Goal: Purchase product/service

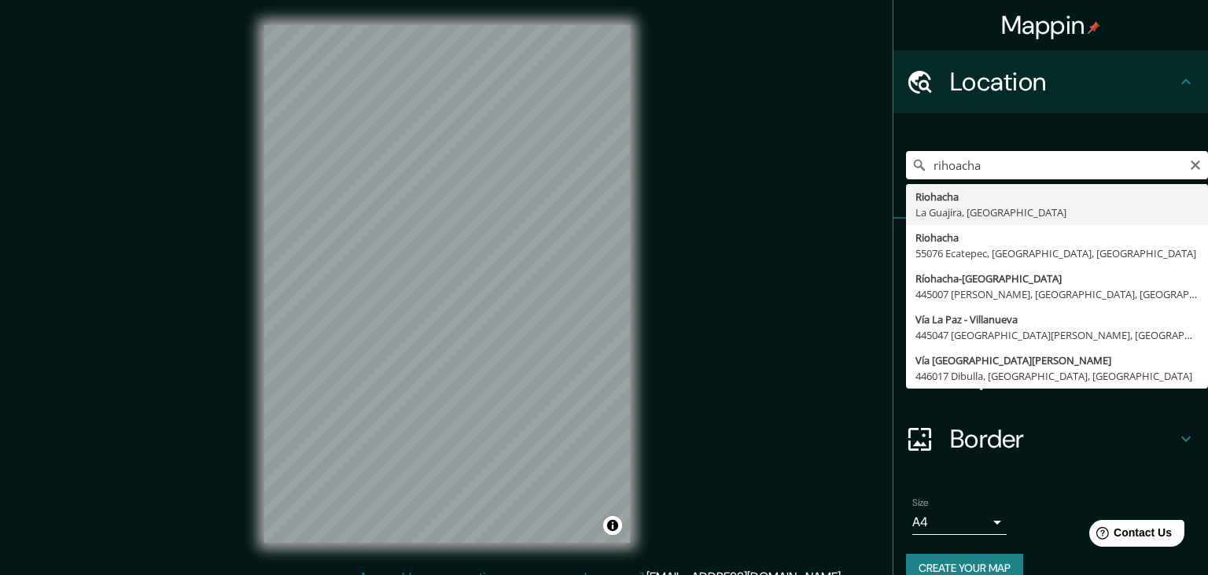
type input "Riohacha, [GEOGRAPHIC_DATA], [GEOGRAPHIC_DATA]"
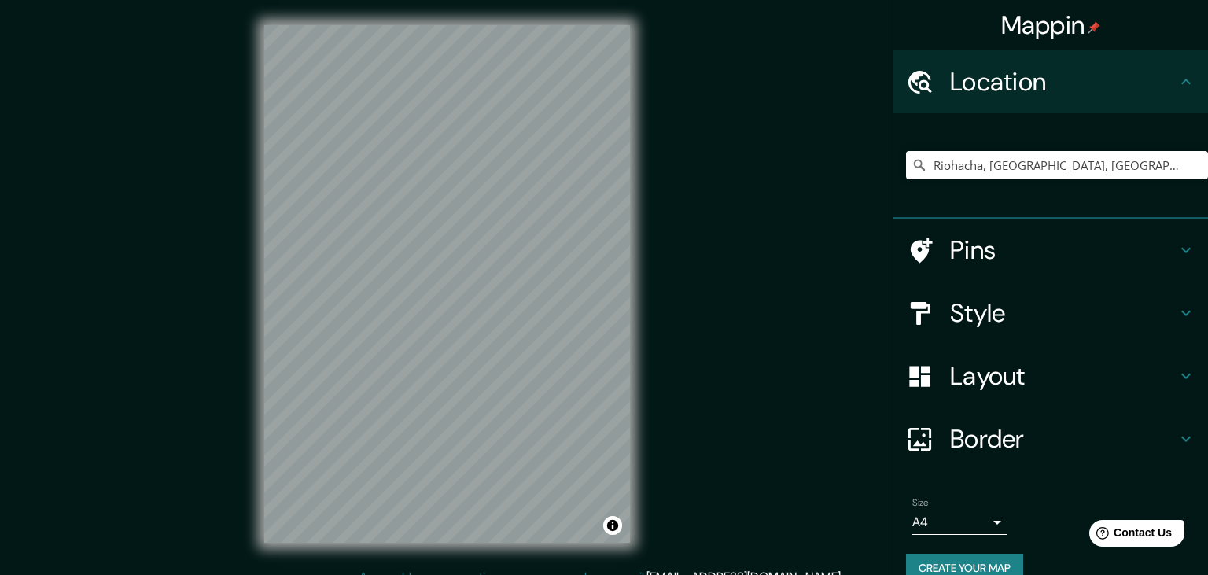
click at [260, 245] on div "© Mapbox © OpenStreetMap Improve this map" at bounding box center [447, 284] width 416 height 568
click at [1018, 313] on h4 "Style" at bounding box center [1063, 312] width 226 height 31
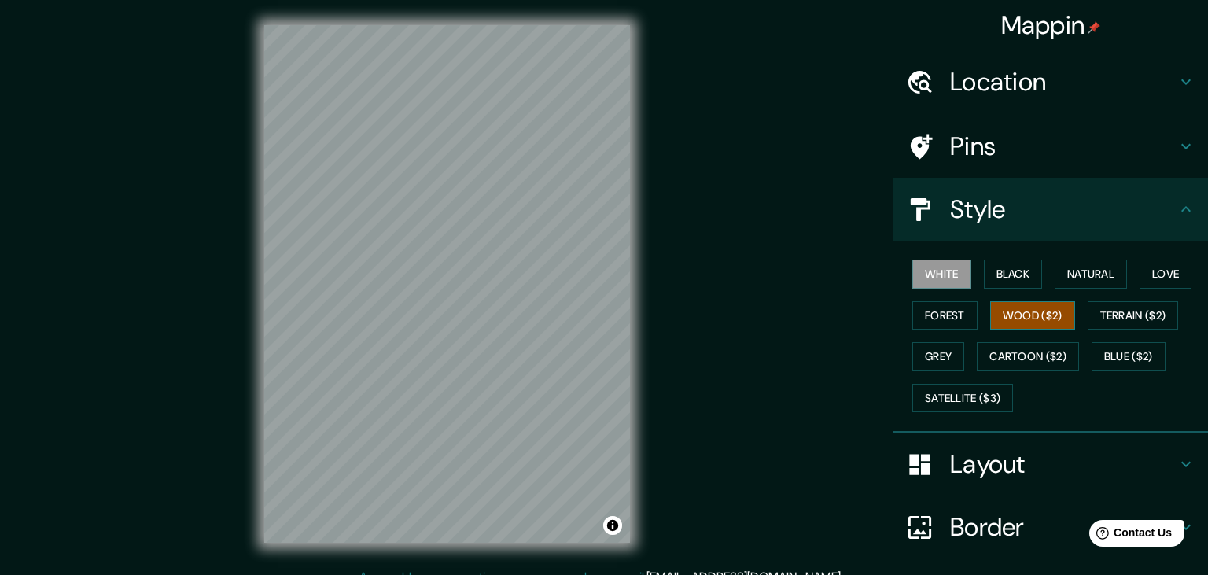
click at [1011, 317] on button "Wood ($2)" at bounding box center [1032, 315] width 85 height 29
click at [224, 270] on div "Mappin Location [GEOGRAPHIC_DATA], [GEOGRAPHIC_DATA], [GEOGRAPHIC_DATA] Pins St…" at bounding box center [604, 296] width 1208 height 593
click at [959, 278] on button "White" at bounding box center [941, 274] width 59 height 29
click at [1020, 267] on button "Black" at bounding box center [1013, 274] width 59 height 29
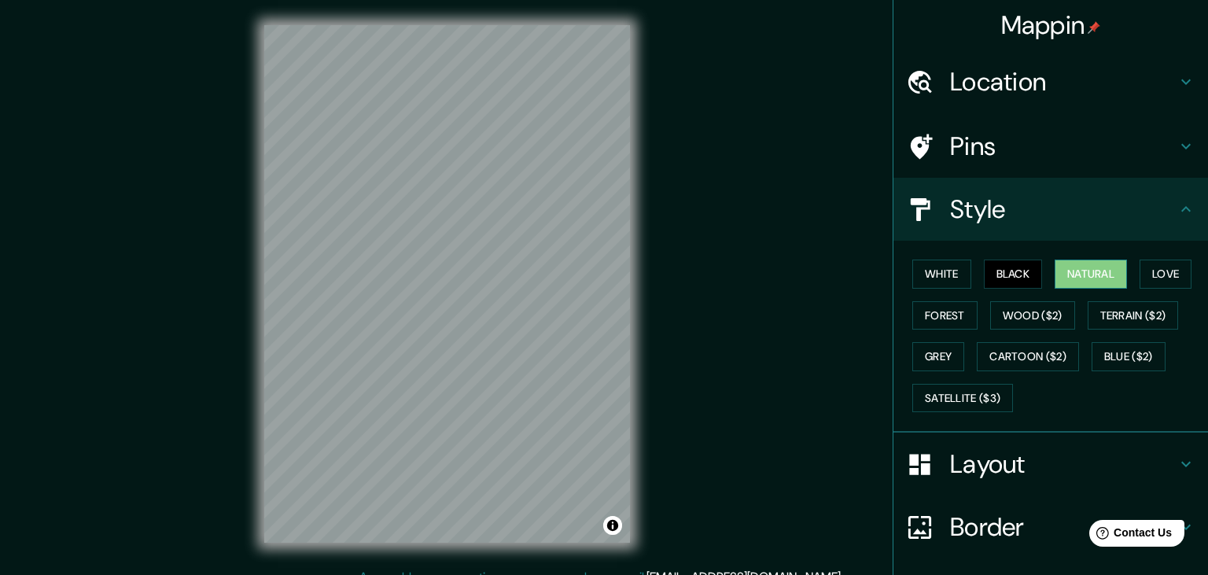
click at [1092, 272] on button "Natural" at bounding box center [1091, 274] width 72 height 29
click at [1164, 271] on button "Love" at bounding box center [1166, 274] width 52 height 29
click at [1107, 274] on button "Natural" at bounding box center [1091, 274] width 72 height 29
click at [936, 316] on button "Forest" at bounding box center [944, 315] width 65 height 29
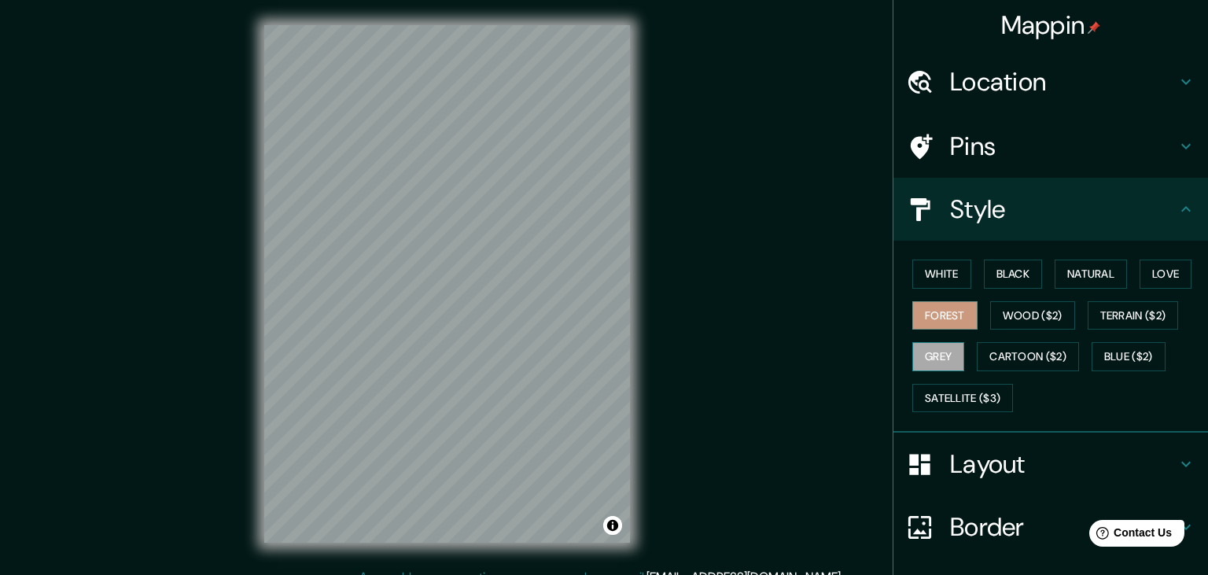
click at [929, 355] on button "Grey" at bounding box center [938, 356] width 52 height 29
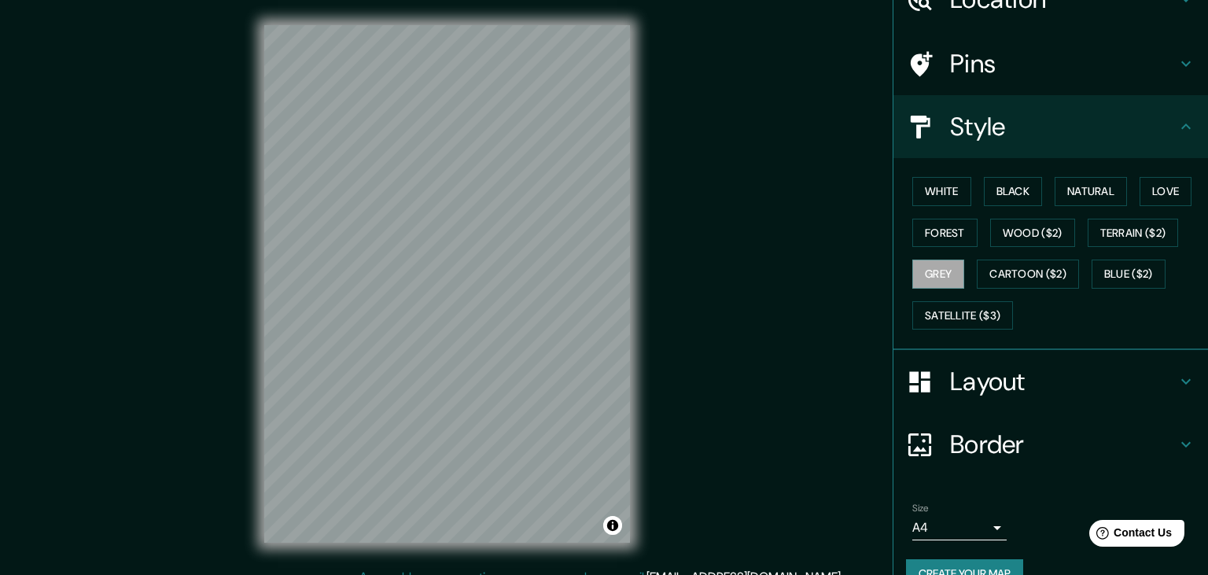
click at [1010, 441] on h4 "Border" at bounding box center [1063, 444] width 226 height 31
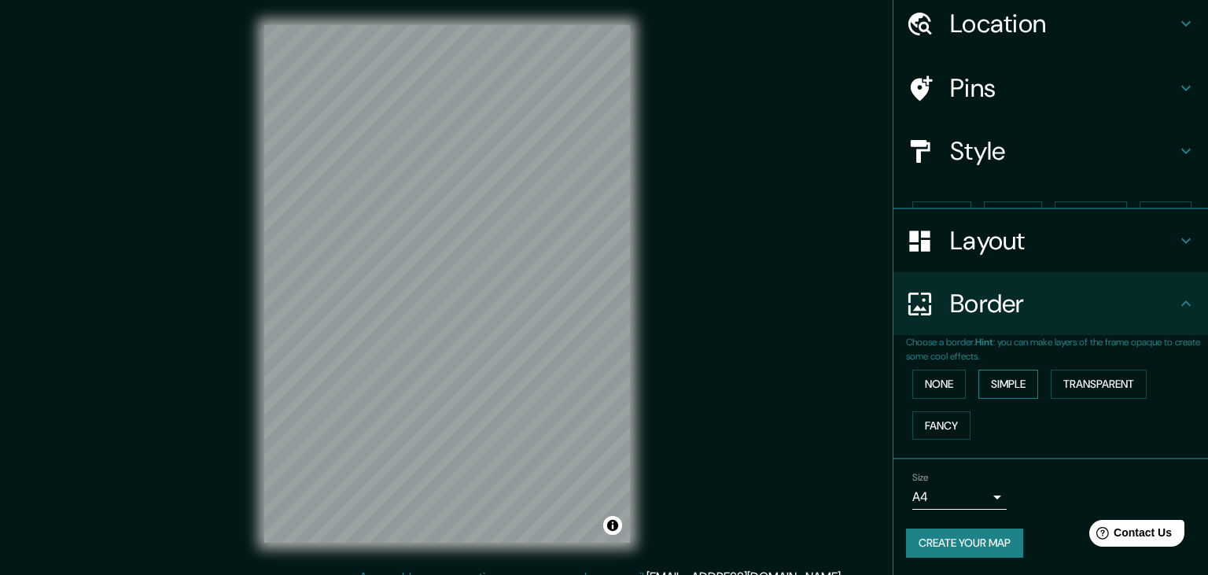
scroll to position [31, 0]
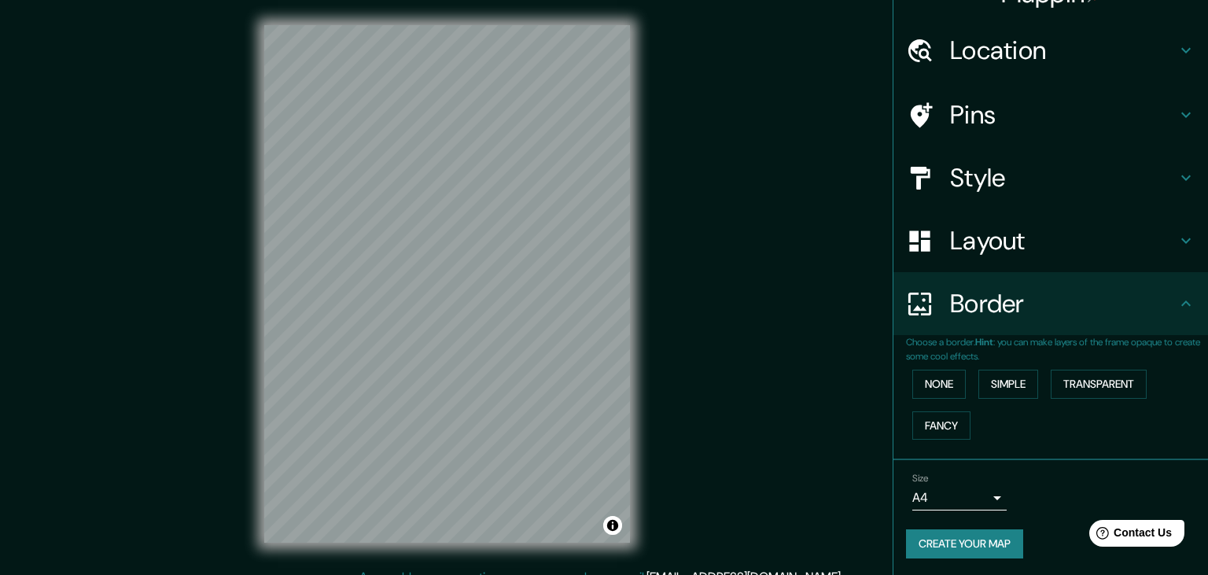
click at [991, 256] on div "Layout" at bounding box center [1050, 240] width 315 height 63
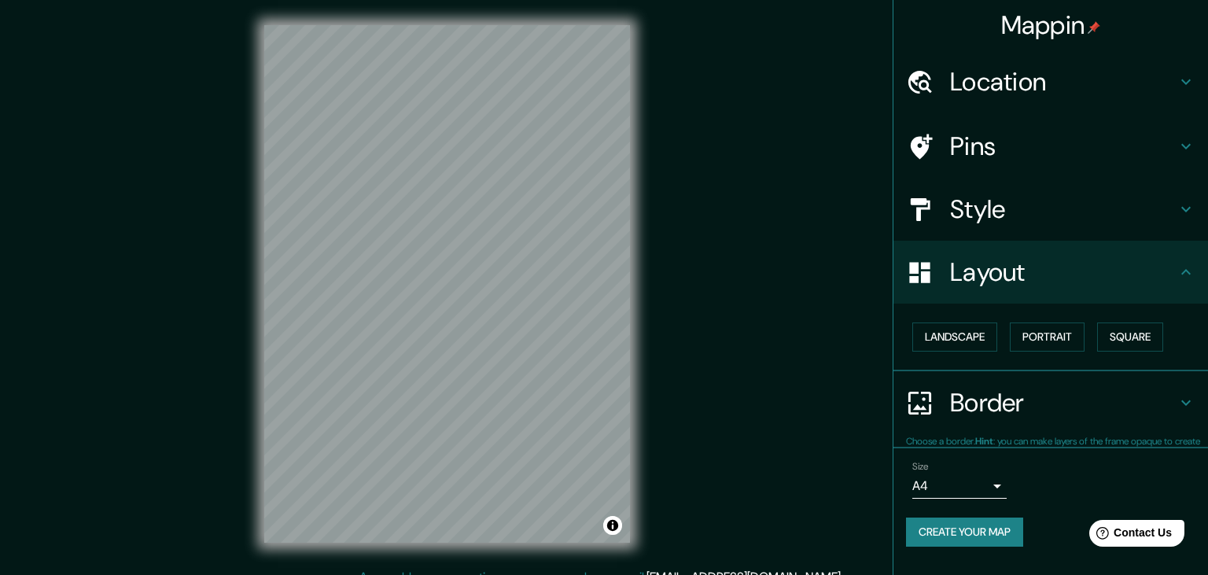
scroll to position [0, 0]
click at [1038, 336] on button "Portrait" at bounding box center [1047, 336] width 75 height 29
click at [967, 338] on button "Landscape" at bounding box center [954, 336] width 85 height 29
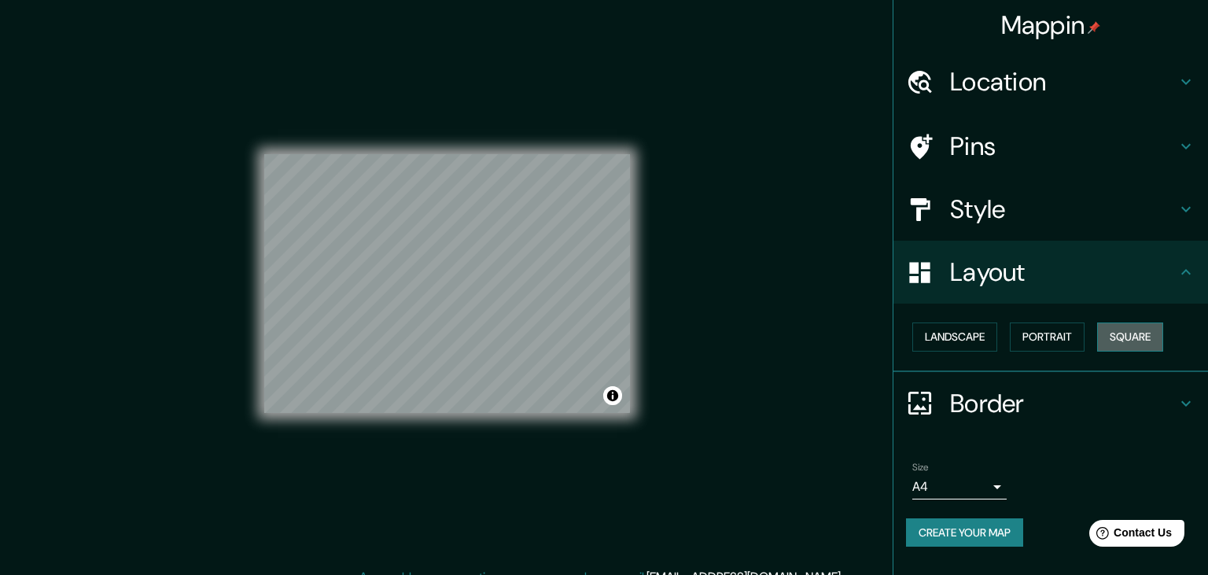
click at [1114, 333] on button "Square" at bounding box center [1130, 336] width 66 height 29
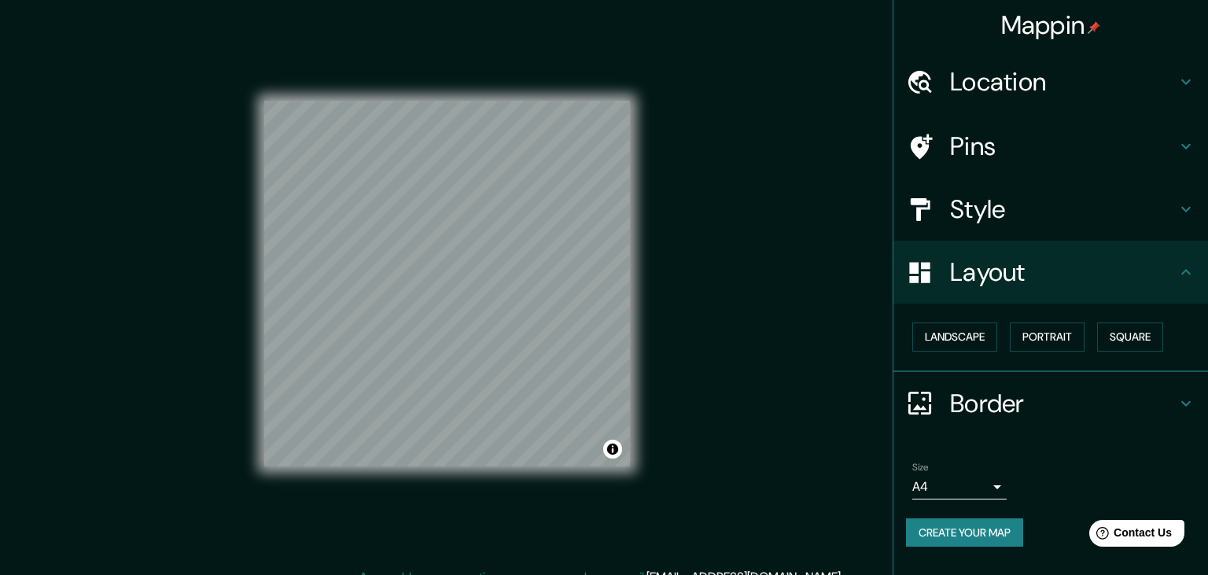
click at [1101, 141] on h4 "Pins" at bounding box center [1063, 146] width 226 height 31
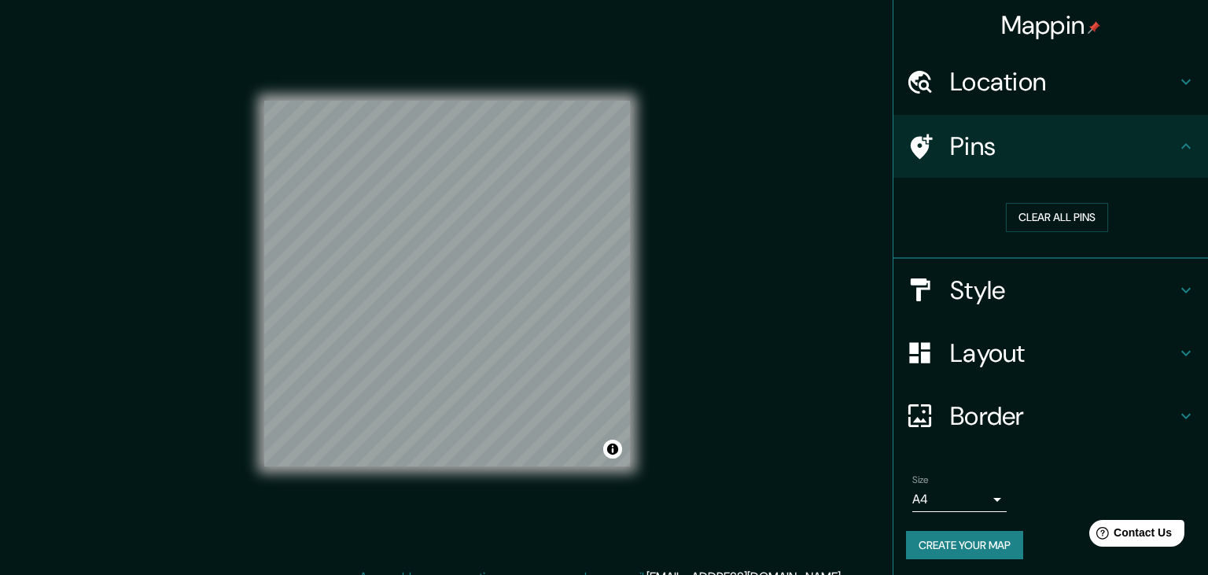
click at [1008, 304] on h4 "Style" at bounding box center [1063, 289] width 226 height 31
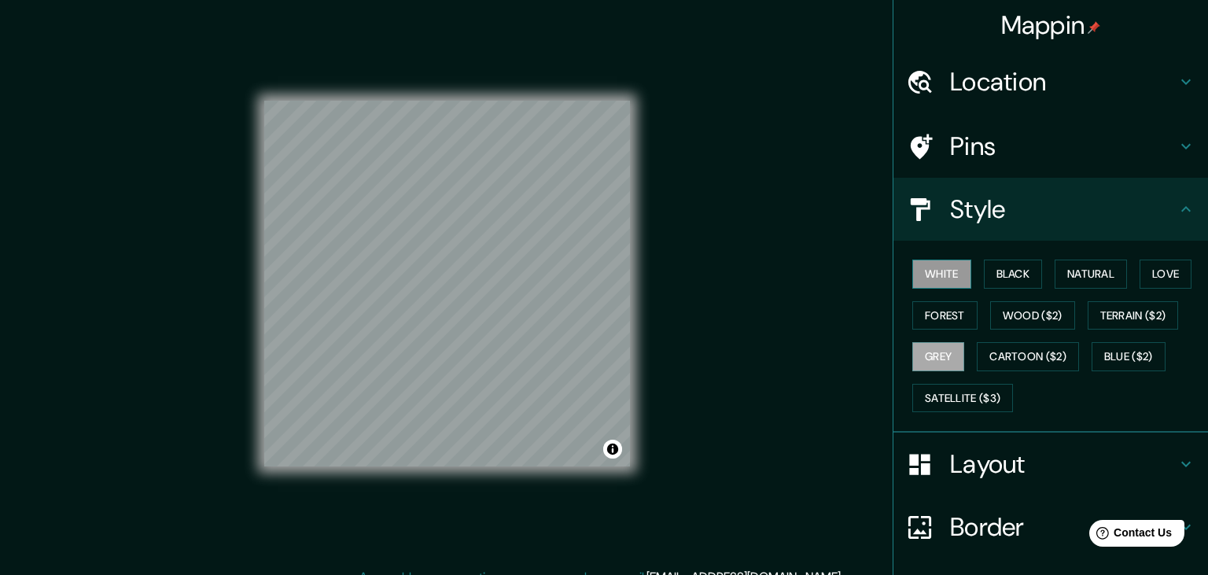
click at [934, 270] on button "White" at bounding box center [941, 274] width 59 height 29
click at [1029, 273] on button "Black" at bounding box center [1013, 274] width 59 height 29
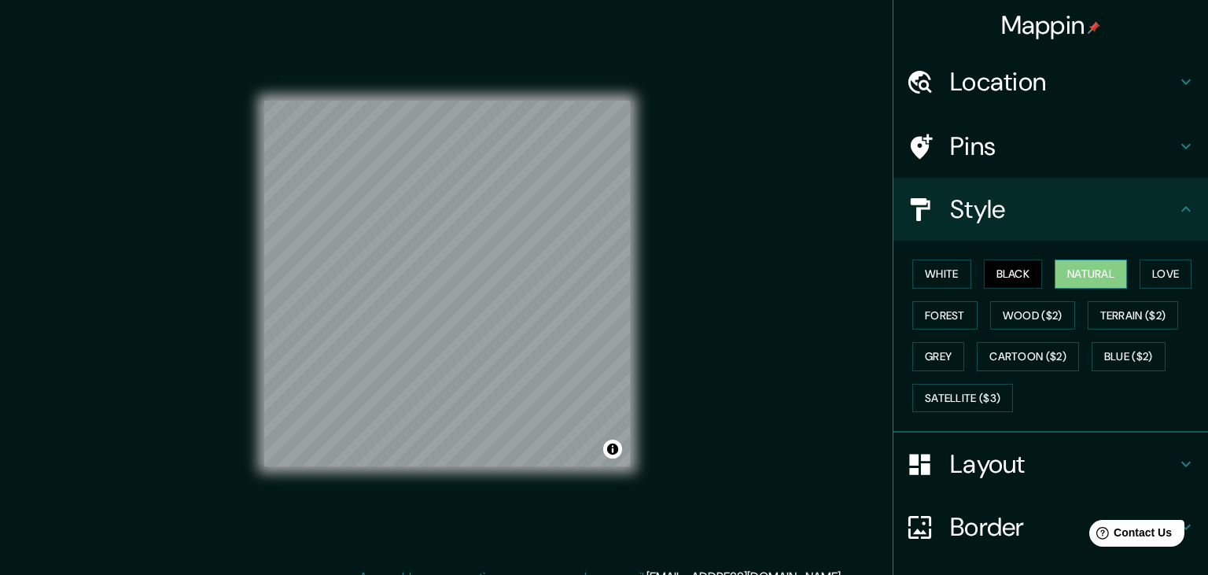
click at [1101, 269] on button "Natural" at bounding box center [1091, 274] width 72 height 29
click at [1158, 263] on button "Love" at bounding box center [1166, 274] width 52 height 29
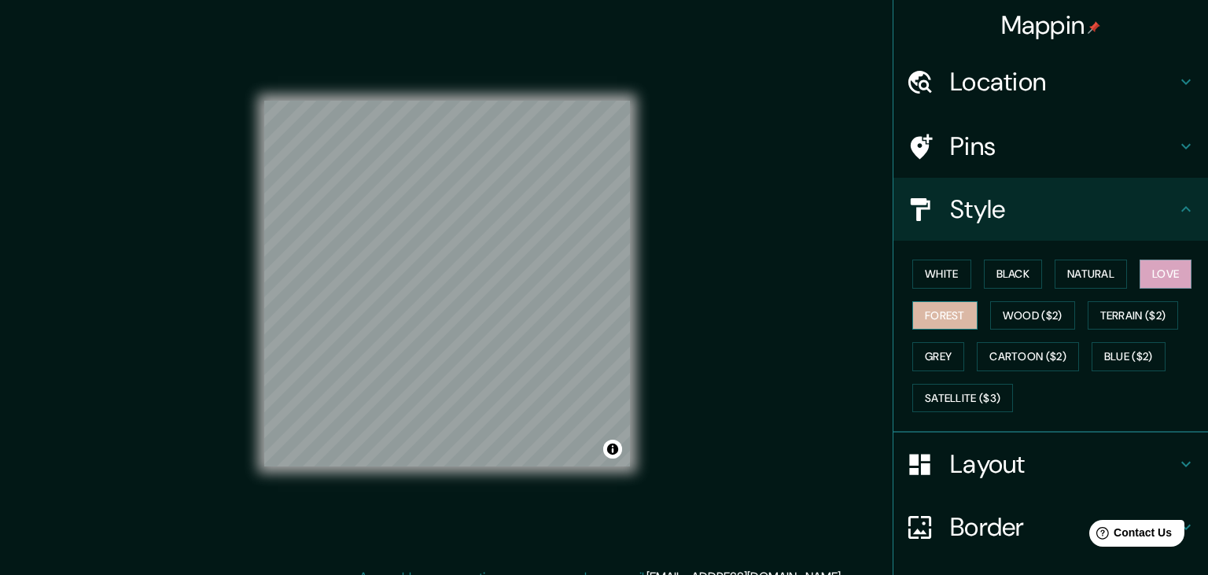
click at [952, 314] on button "Forest" at bounding box center [944, 315] width 65 height 29
click at [952, 357] on button "Grey" at bounding box center [938, 356] width 52 height 29
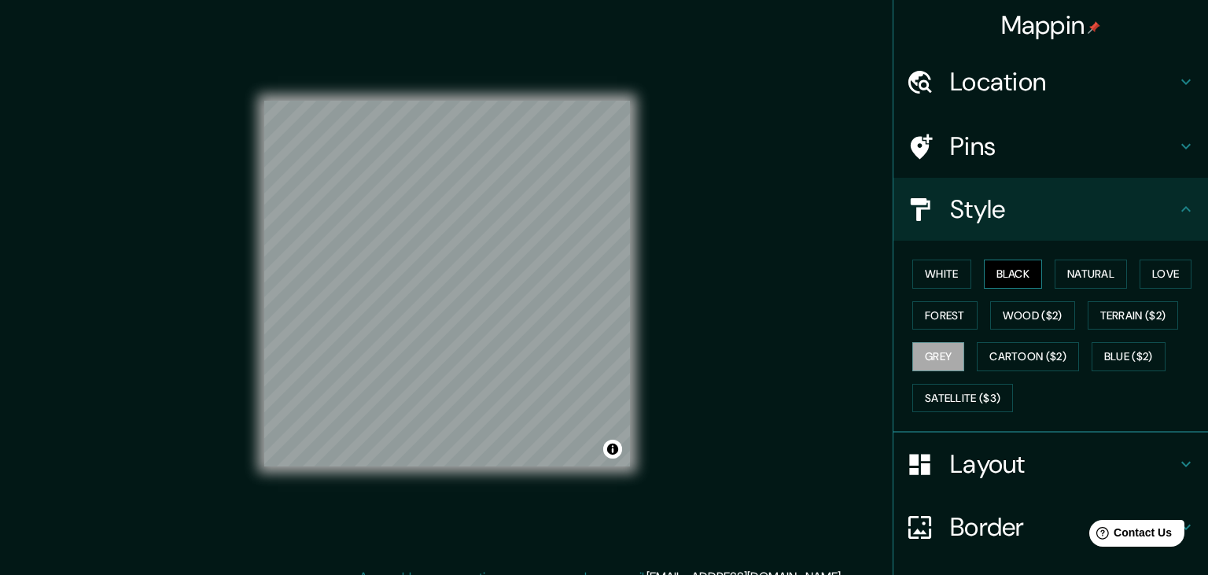
click at [1015, 279] on button "Black" at bounding box center [1013, 274] width 59 height 29
click at [943, 320] on button "Forest" at bounding box center [944, 315] width 65 height 29
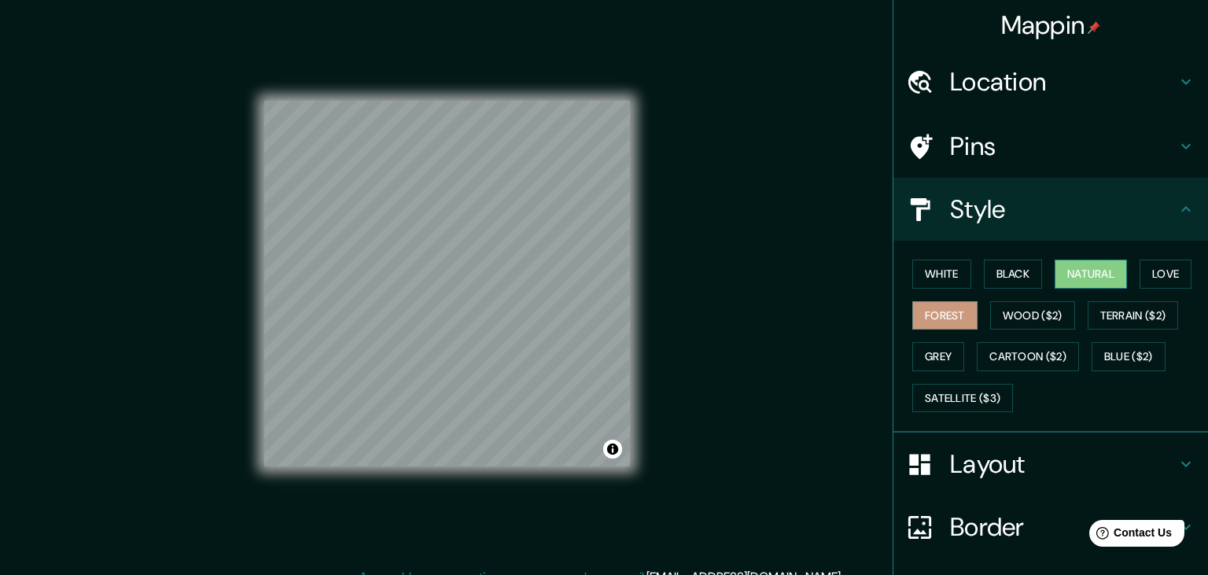
click at [1101, 272] on button "Natural" at bounding box center [1091, 274] width 72 height 29
click at [1169, 266] on button "Love" at bounding box center [1166, 274] width 52 height 29
click at [1118, 275] on button "Natural" at bounding box center [1091, 274] width 72 height 29
